Goal: Share content: Share content

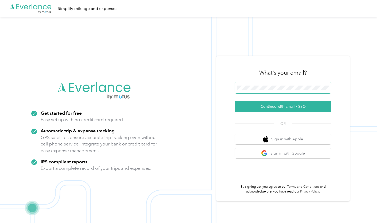
click at [249, 85] on span at bounding box center [283, 87] width 96 height 11
drag, startPoint x: 308, startPoint y: 0, endPoint x: 235, endPoint y: 19, distance: 75.1
click at [235, 19] on img at bounding box center [188, 128] width 377 height 223
click at [287, 82] on span at bounding box center [283, 87] width 96 height 11
click at [282, 85] on span at bounding box center [283, 87] width 96 height 11
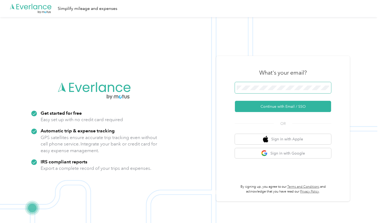
click at [275, 90] on span at bounding box center [283, 87] width 96 height 11
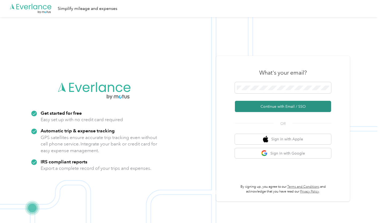
click at [276, 105] on button "Continue with Email / SSO" at bounding box center [283, 106] width 96 height 11
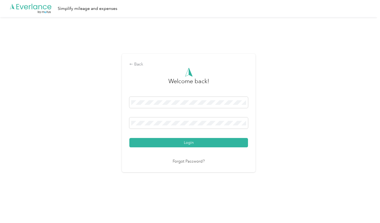
click at [0, 213] on nordpass-portal at bounding box center [0, 213] width 0 height 0
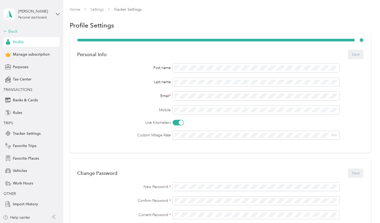
click at [10, 32] on div "Back" at bounding box center [29, 31] width 53 height 6
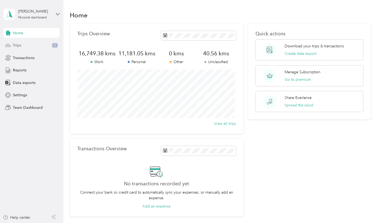
click at [21, 42] on span "Trips" at bounding box center [17, 45] width 8 height 6
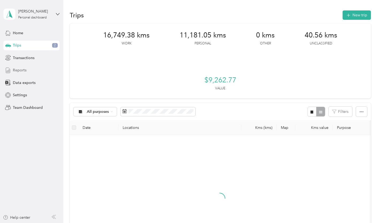
click at [20, 71] on span "Reports" at bounding box center [20, 70] width 14 height 6
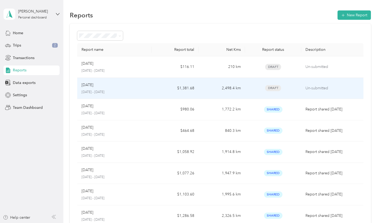
click at [158, 94] on td "$1,381.68" at bounding box center [175, 88] width 47 height 21
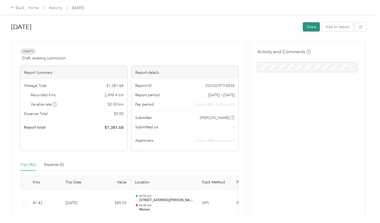
click at [310, 27] on button "Share" at bounding box center [311, 26] width 17 height 9
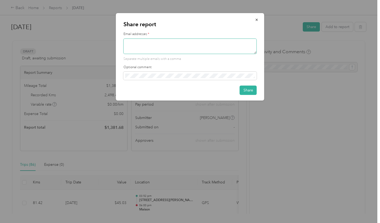
click at [228, 44] on textarea at bounding box center [189, 45] width 133 height 15
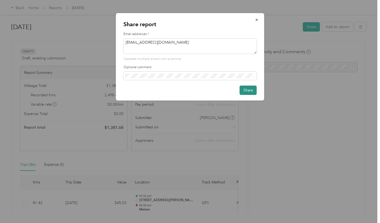
type textarea "[EMAIL_ADDRESS][DOMAIN_NAME]"
click at [252, 87] on button "Share" at bounding box center [248, 89] width 17 height 9
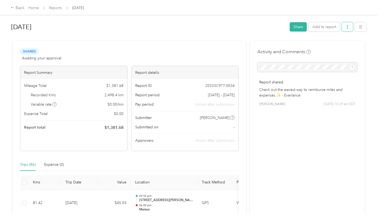
click at [346, 26] on icon "button" at bounding box center [347, 27] width 4 height 4
click at [299, 28] on button "Share" at bounding box center [297, 26] width 17 height 9
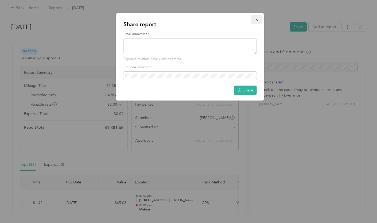
click at [256, 20] on icon "button" at bounding box center [256, 20] width 2 height 2
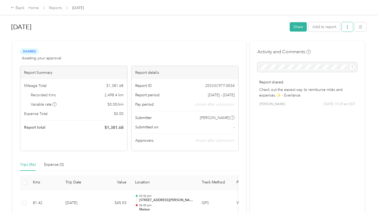
click at [342, 28] on button "button" at bounding box center [347, 26] width 11 height 9
click at [331, 48] on span "Download" at bounding box center [331, 47] width 18 height 6
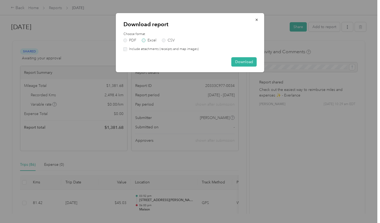
click at [147, 41] on label "Excel" at bounding box center [149, 40] width 14 height 4
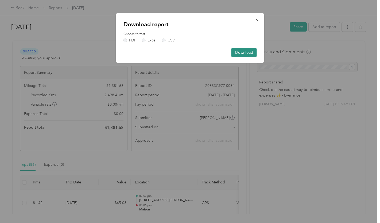
click at [244, 52] on button "Download" at bounding box center [243, 52] width 25 height 9
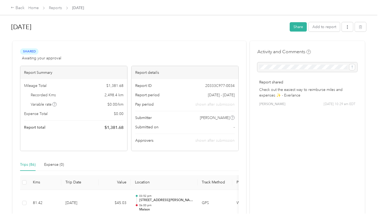
click at [293, 26] on button "Share" at bounding box center [297, 26] width 17 height 9
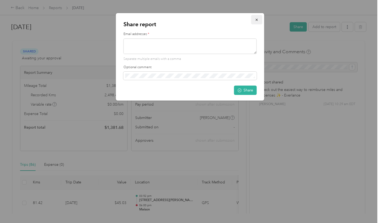
click at [255, 20] on icon "button" at bounding box center [257, 20] width 4 height 4
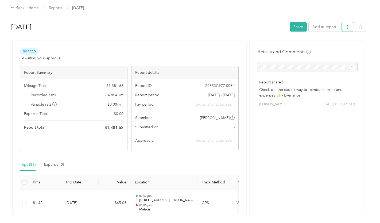
click at [347, 25] on span "button" at bounding box center [347, 27] width 4 height 5
click at [333, 36] on span "Copy share link" at bounding box center [335, 37] width 26 height 6
